Goal: Transaction & Acquisition: Purchase product/service

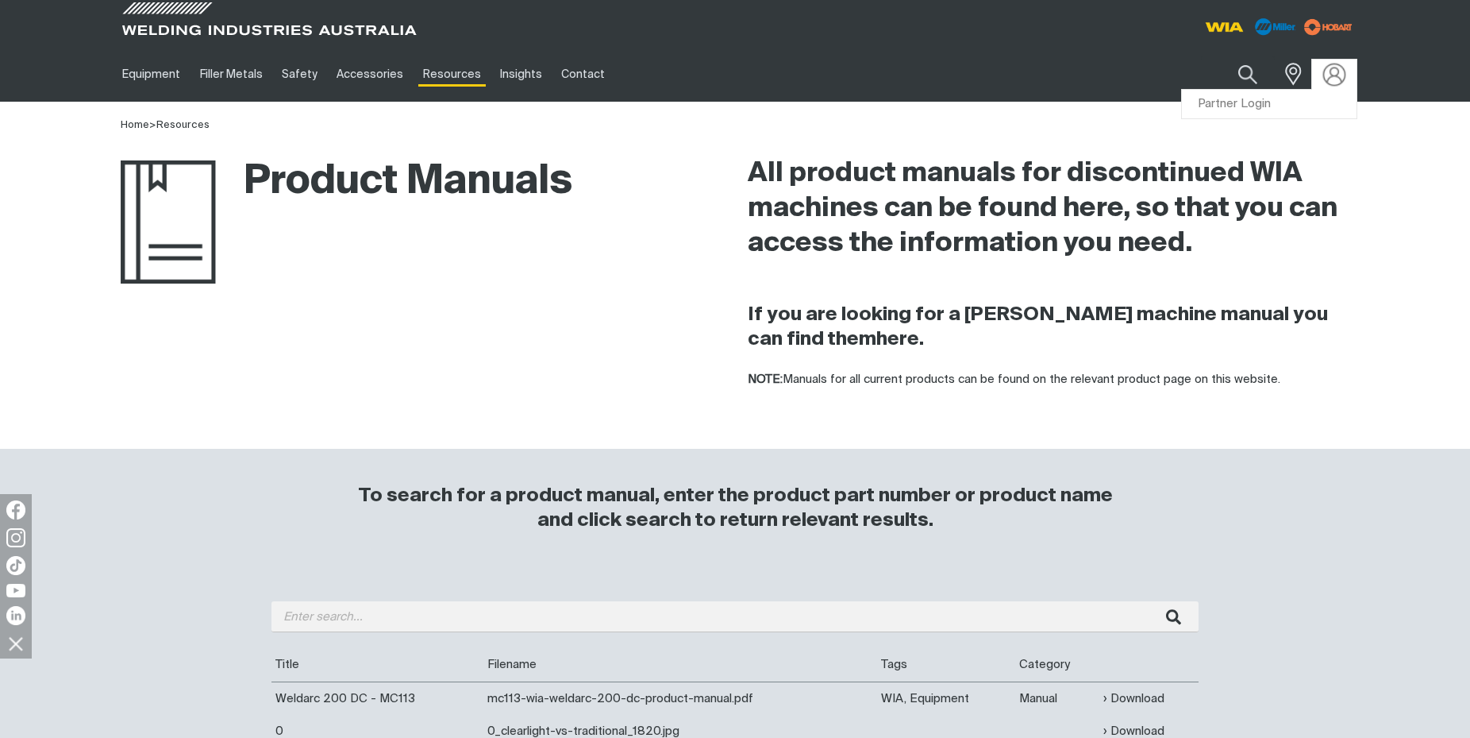
click at [1330, 80] on img at bounding box center [1335, 74] width 23 height 23
click at [1260, 103] on link "Partner Login" at bounding box center [1269, 104] width 175 height 29
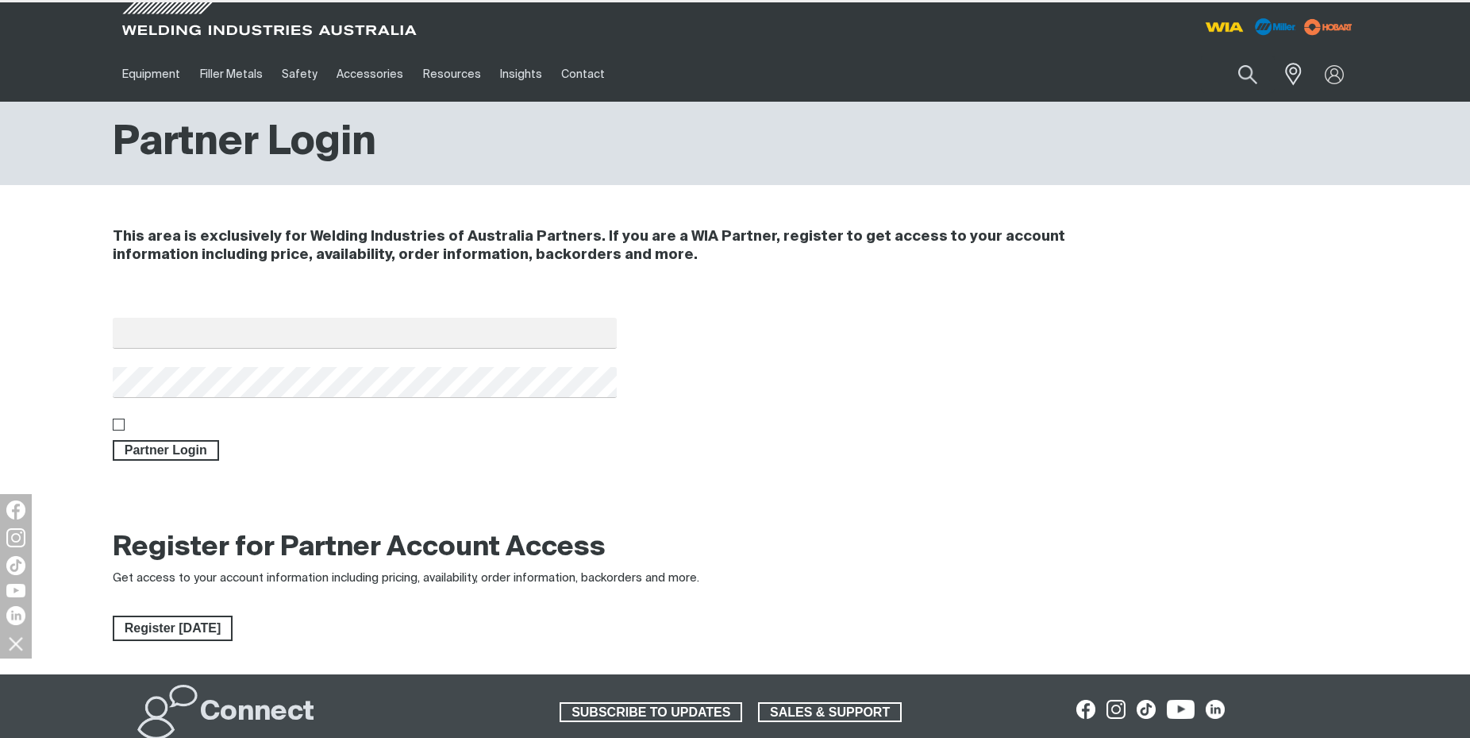
type input "[EMAIL_ADDRESS][DOMAIN_NAME]"
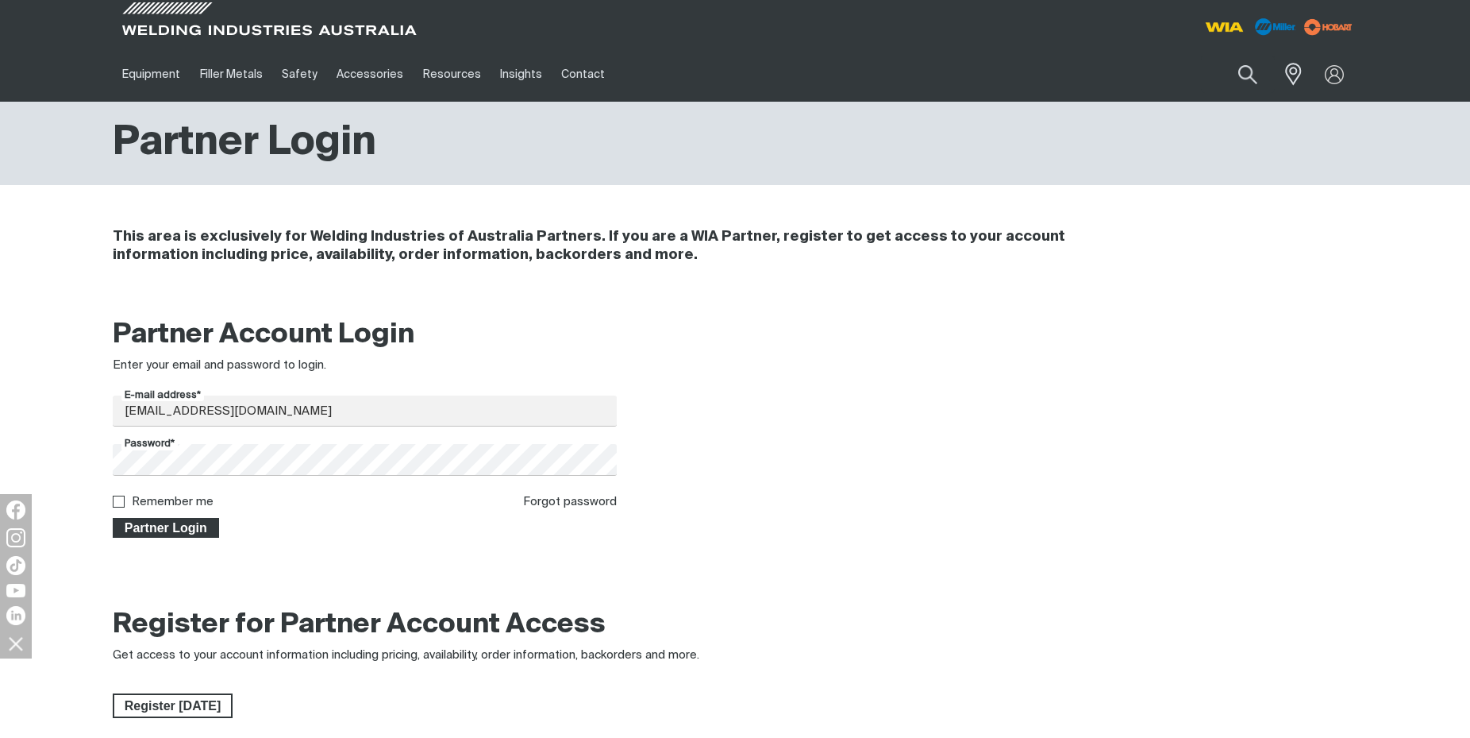
click at [156, 534] on span "Partner Login" at bounding box center [165, 528] width 103 height 21
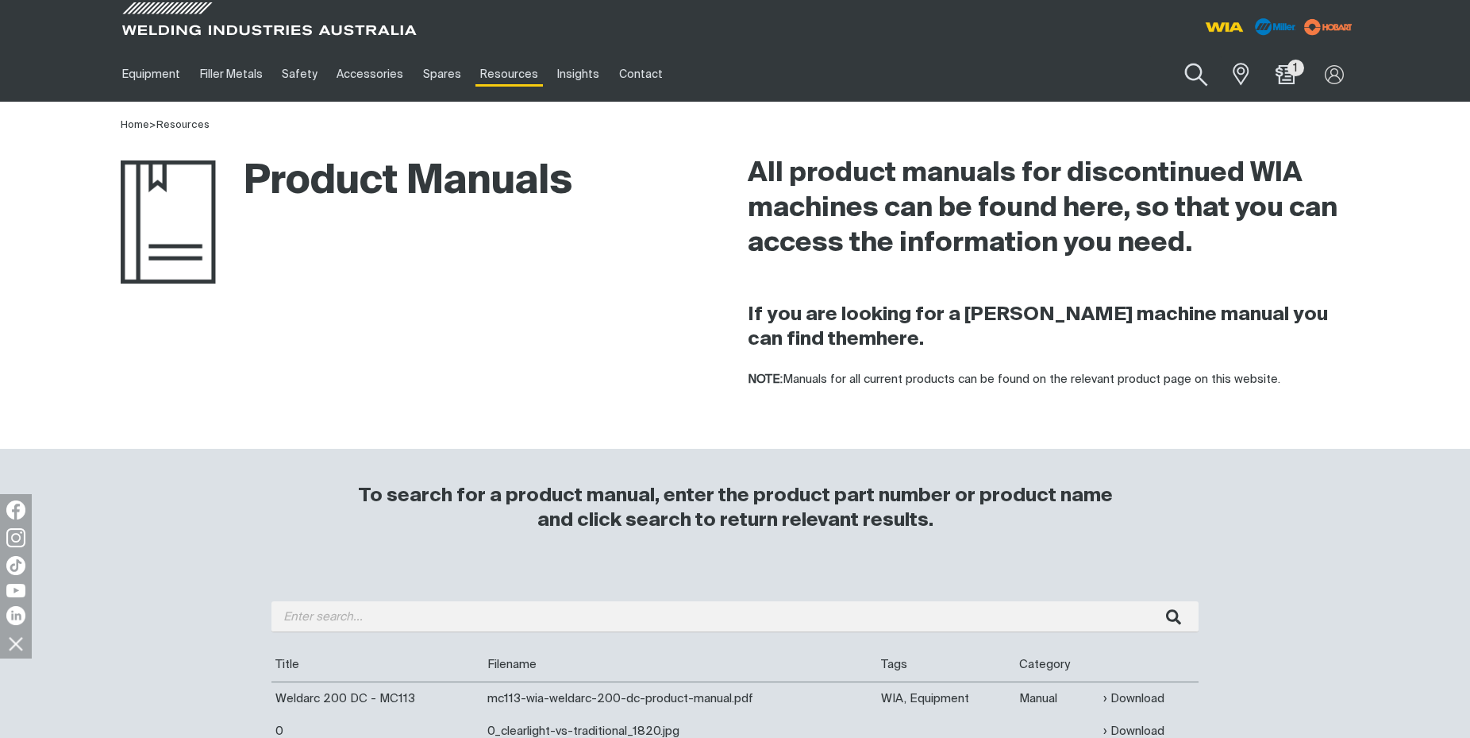
click at [1189, 67] on button "Search products" at bounding box center [1196, 74] width 64 height 45
click at [1165, 66] on button "Search products" at bounding box center [1196, 74] width 64 height 45
click at [1191, 72] on button "Search products" at bounding box center [1196, 74] width 64 height 45
click at [1053, 78] on input "Search" at bounding box center [1099, 74] width 245 height 36
type input "D0031"
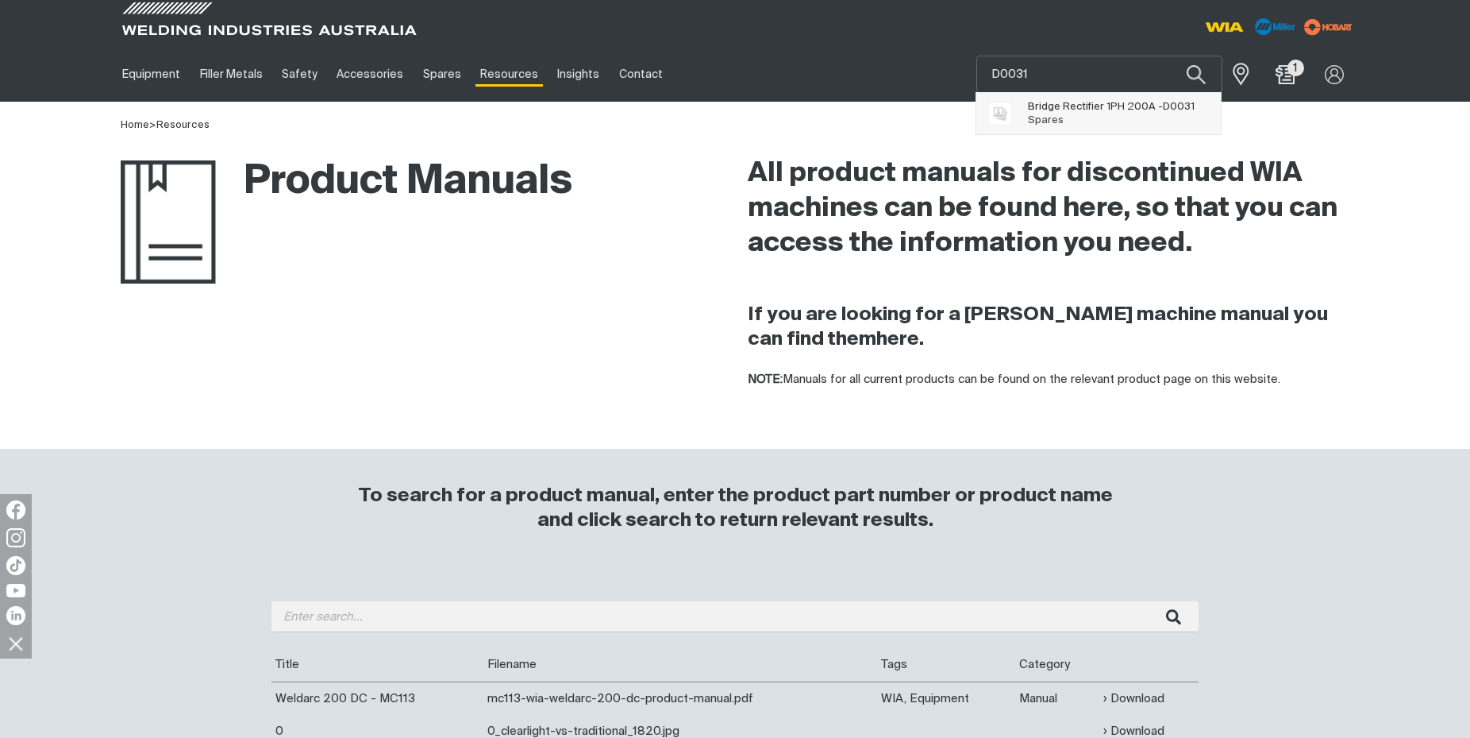
click at [1062, 107] on span "Bridge Rectifier 1PH 200A - D0031" at bounding box center [1111, 106] width 167 height 13
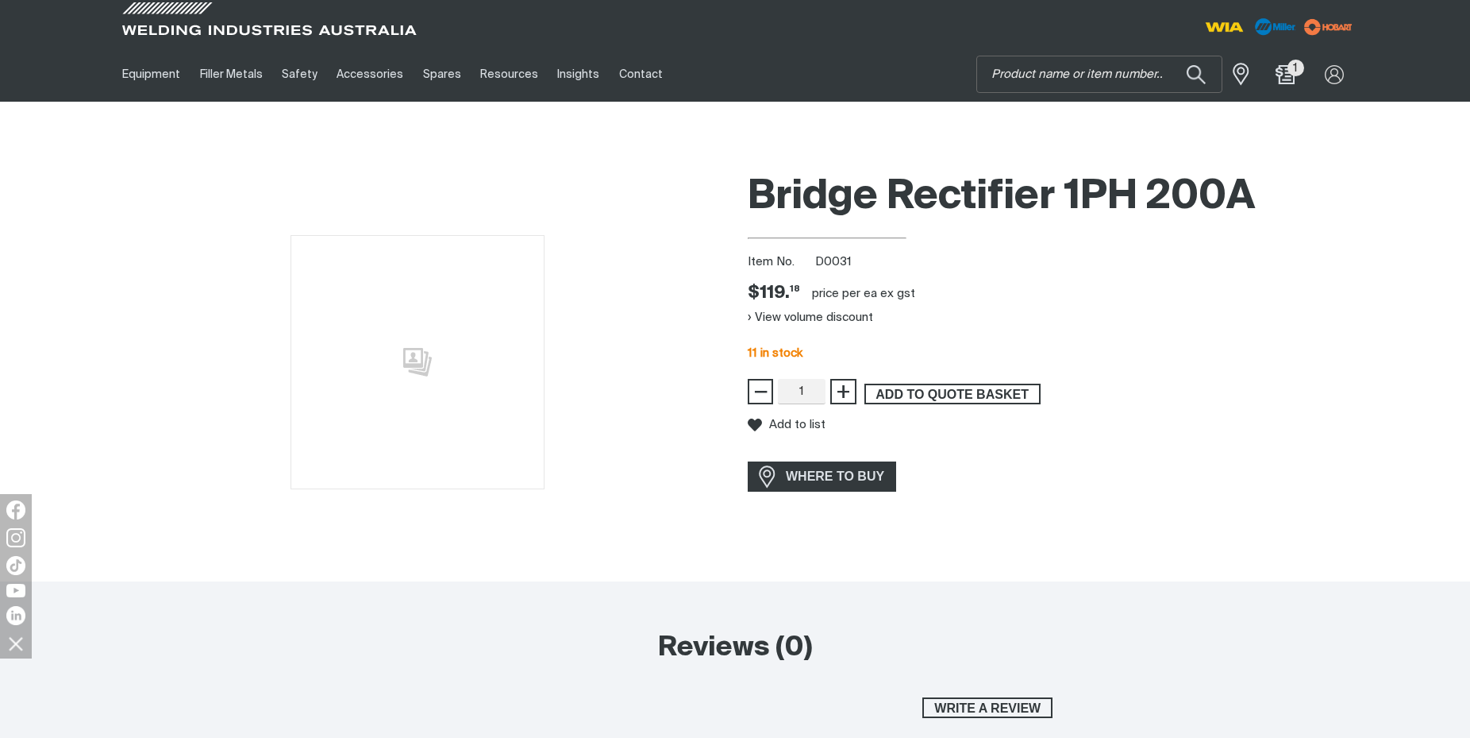
click at [973, 395] on span "ADD TO QUOTE BASKET" at bounding box center [952, 393] width 173 height 21
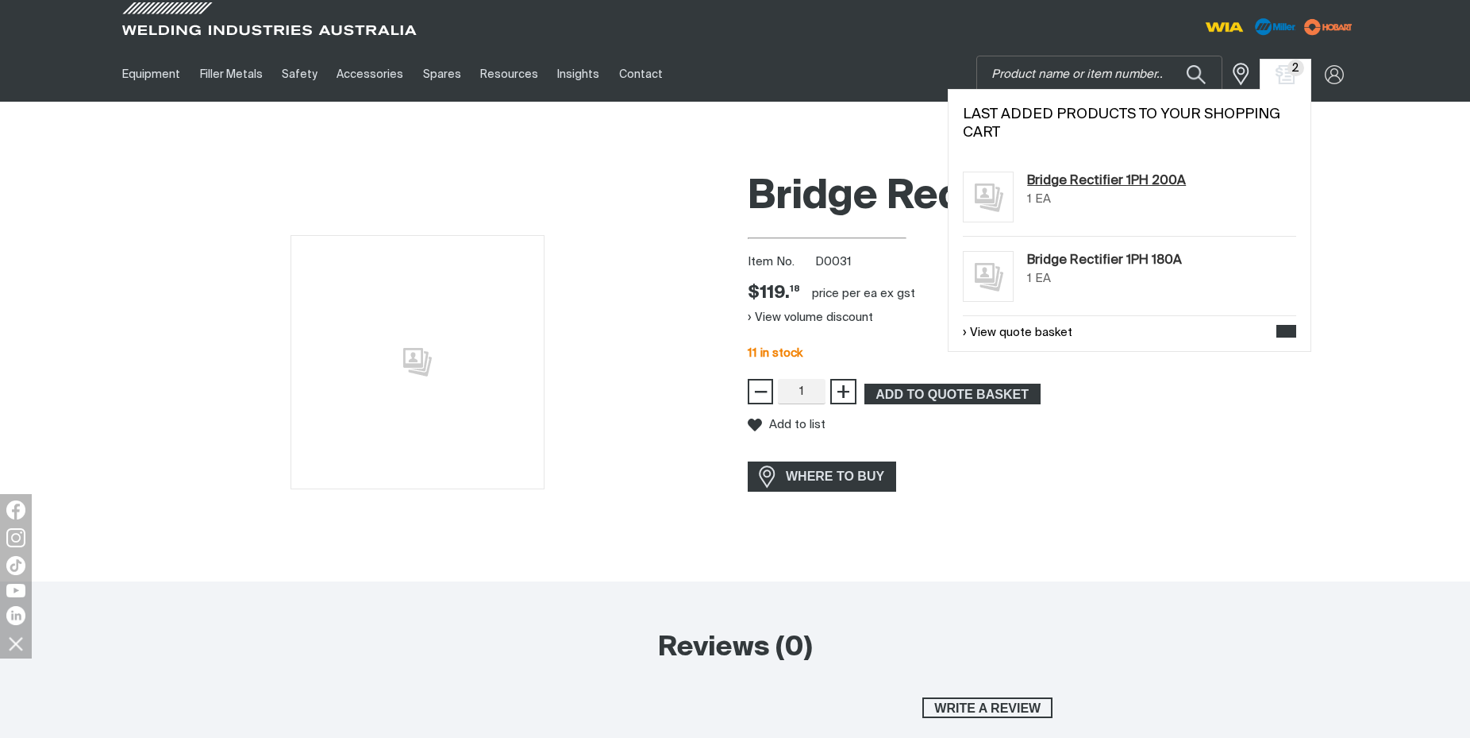
click at [1089, 183] on link "Bridge Rectifier 1PH 200A" at bounding box center [1106, 180] width 159 height 19
click at [1292, 75] on img "Shopping cart (2 product(s))" at bounding box center [1285, 74] width 23 height 23
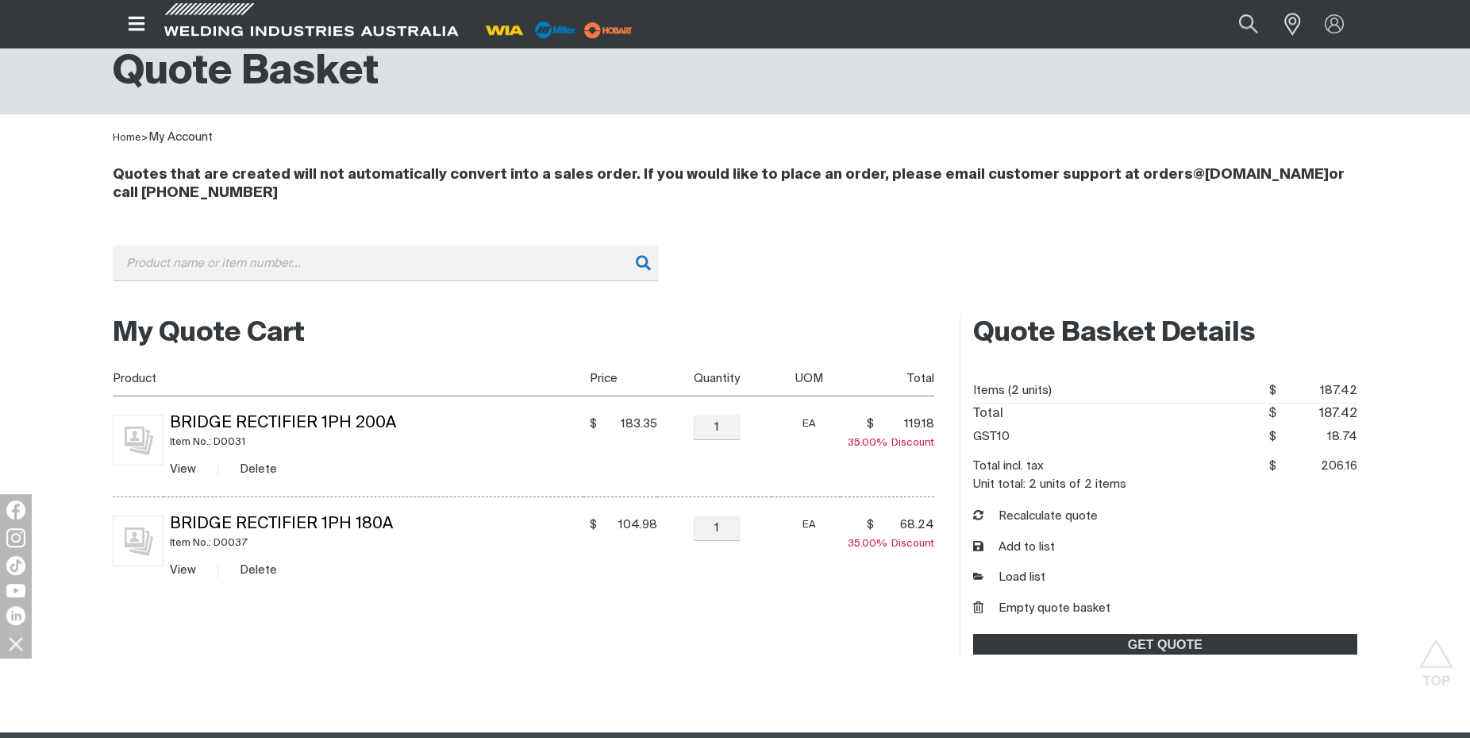
scroll to position [48, 0]
